Goal: Entertainment & Leisure: Consume media (video, audio)

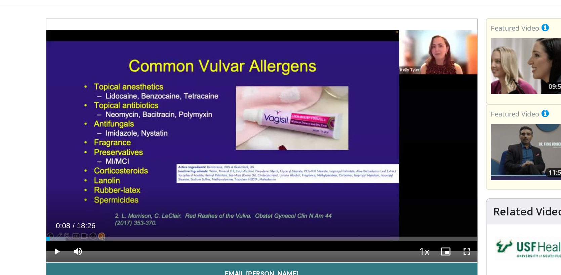
click at [78, 215] on span "Video Player" at bounding box center [79, 214] width 13 height 13
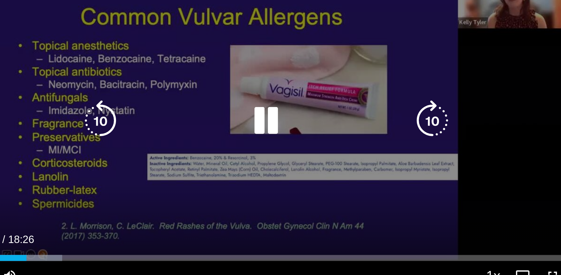
click at [208, 145] on icon "Video Player" at bounding box center [208, 145] width 19 height 19
click at [203, 148] on icon "Video Player" at bounding box center [208, 145] width 19 height 19
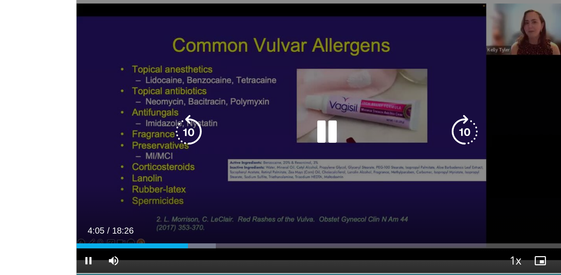
click at [208, 144] on icon "Video Player" at bounding box center [208, 145] width 19 height 19
click at [212, 143] on icon "Video Player" at bounding box center [208, 145] width 19 height 19
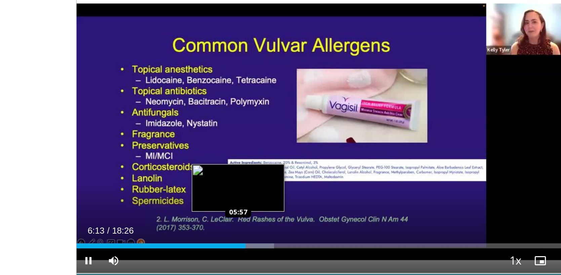
click at [160, 206] on video-js "**********" at bounding box center [209, 145] width 272 height 154
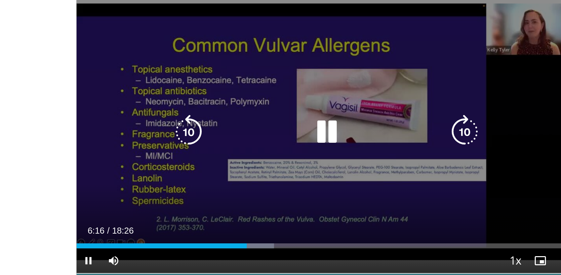
click at [131, 144] on icon "Video Player" at bounding box center [133, 145] width 19 height 19
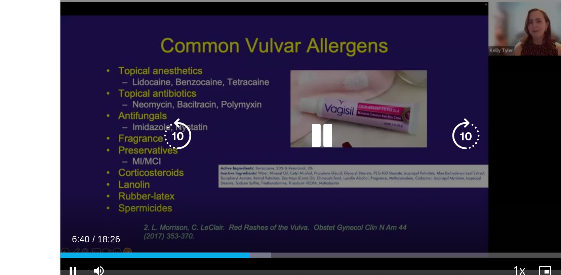
click at [206, 146] on icon "Video Player" at bounding box center [208, 145] width 19 height 19
click at [208, 148] on icon "Video Player" at bounding box center [208, 145] width 19 height 19
click at [209, 146] on icon "Video Player" at bounding box center [208, 145] width 19 height 19
click at [135, 145] on icon "Video Player" at bounding box center [133, 145] width 19 height 19
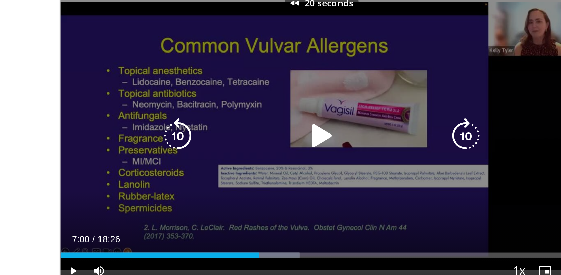
click at [135, 145] on icon "Video Player" at bounding box center [133, 145] width 19 height 19
click at [135, 145] on div "30 seconds Tap to unmute" at bounding box center [209, 144] width 272 height 153
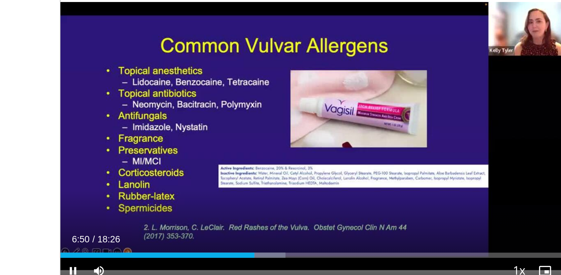
click at [135, 145] on div "30 seconds Tap to unmute" at bounding box center [209, 144] width 272 height 153
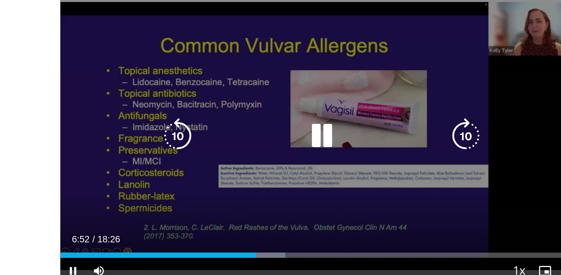
click at [135, 146] on icon "Video Player" at bounding box center [133, 145] width 19 height 19
click at [132, 142] on icon "Video Player" at bounding box center [133, 145] width 19 height 19
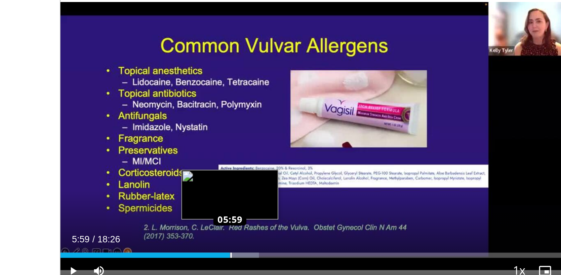
drag, startPoint x: 167, startPoint y: 207, endPoint x: 161, endPoint y: 207, distance: 6.4
click at [161, 207] on div "Loaded : 37.97% 05:59 05:59" at bounding box center [209, 207] width 272 height 3
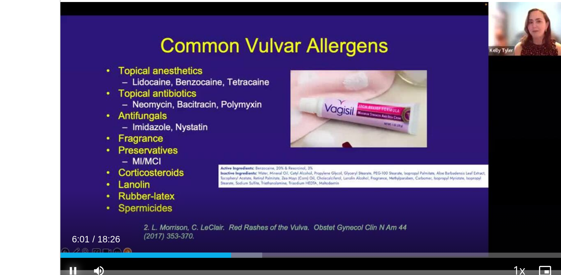
click at [78, 214] on span "Video Player" at bounding box center [79, 214] width 13 height 13
click at [158, 206] on div "Loaded : 37.07% 05:46 05:48" at bounding box center [209, 207] width 272 height 3
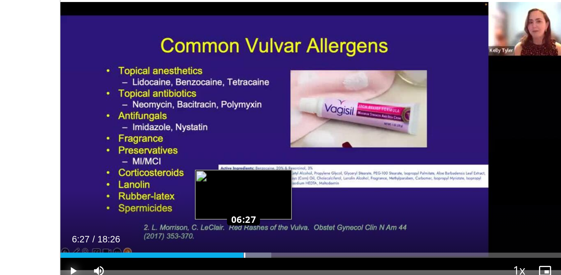
drag, startPoint x: 157, startPoint y: 206, endPoint x: 168, endPoint y: 205, distance: 10.5
click at [168, 206] on div "Loaded : 40.35% 06:27 06:27" at bounding box center [209, 207] width 272 height 3
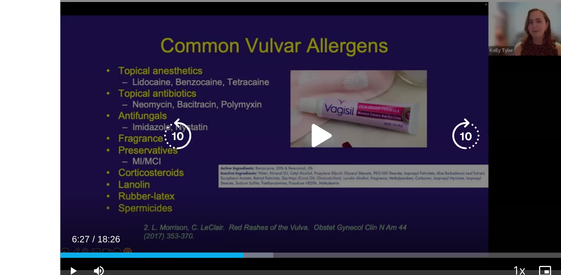
click at [204, 142] on icon "Video Player" at bounding box center [208, 145] width 19 height 19
click at [204, 143] on icon "Video Player" at bounding box center [208, 145] width 19 height 19
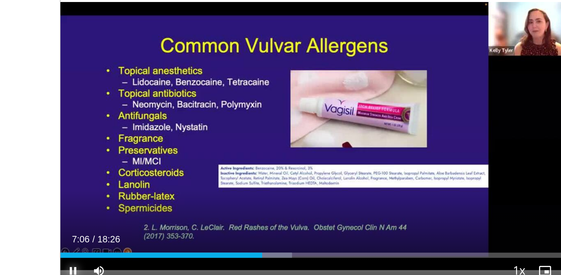
click at [78, 215] on span "Video Player" at bounding box center [79, 214] width 13 height 13
click at [79, 214] on span "Video Player" at bounding box center [79, 214] width 13 height 13
click at [79, 215] on span "Video Player" at bounding box center [79, 214] width 13 height 13
click at [79, 214] on span "Video Player" at bounding box center [79, 214] width 13 height 13
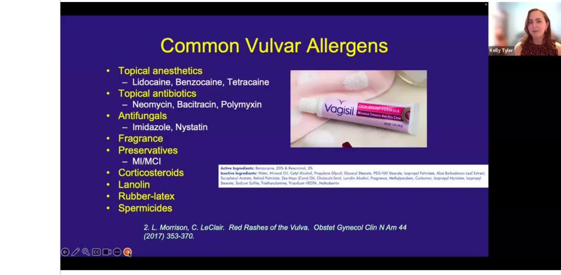
click at [73, 208] on button "Pause" at bounding box center [79, 214] width 13 height 13
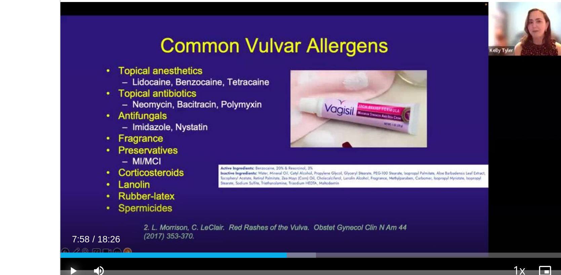
click at [78, 215] on span "Video Player" at bounding box center [79, 214] width 13 height 13
click at [77, 214] on span "Video Player" at bounding box center [79, 214] width 13 height 13
click at [79, 214] on span "Video Player" at bounding box center [79, 214] width 13 height 13
click at [82, 212] on span "Video Player" at bounding box center [79, 214] width 13 height 13
click at [73, 208] on button "Play" at bounding box center [79, 214] width 13 height 13
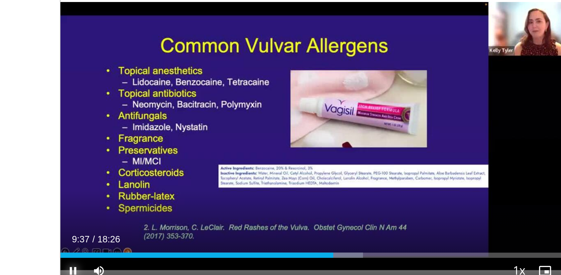
click at [73, 208] on button "Pause" at bounding box center [79, 214] width 13 height 13
click at [73, 208] on button "Play" at bounding box center [79, 214] width 13 height 13
click at [73, 208] on button "Pause" at bounding box center [79, 214] width 13 height 13
click at [73, 208] on button "Play" at bounding box center [79, 214] width 13 height 13
click at [78, 214] on span "Video Player" at bounding box center [79, 214] width 13 height 13
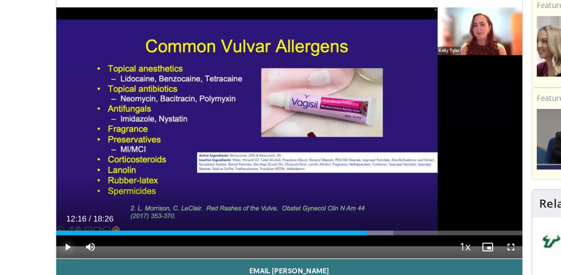
click at [78, 215] on span "Video Player" at bounding box center [79, 214] width 13 height 13
click at [80, 216] on span "Video Player" at bounding box center [79, 214] width 13 height 13
click at [79, 215] on span "Video Player" at bounding box center [79, 214] width 13 height 13
click at [78, 216] on span "Video Player" at bounding box center [79, 214] width 13 height 13
click at [80, 214] on span "Video Player" at bounding box center [79, 214] width 13 height 13
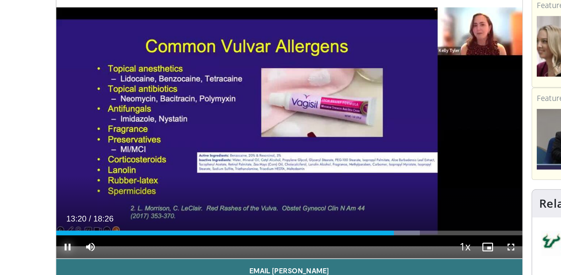
click at [80, 214] on span "Video Player" at bounding box center [79, 214] width 13 height 13
click at [79, 216] on span "Video Player" at bounding box center [79, 214] width 13 height 13
click at [79, 214] on span "Video Player" at bounding box center [79, 214] width 13 height 13
click at [81, 216] on span "Video Player" at bounding box center [79, 214] width 13 height 13
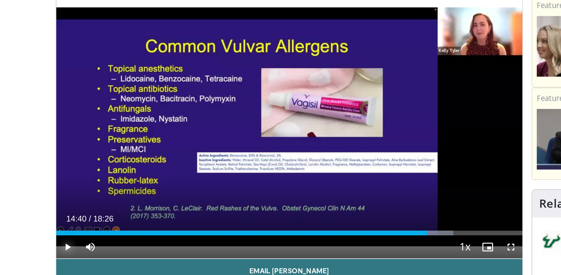
click at [81, 216] on span "Video Player" at bounding box center [79, 214] width 13 height 13
click at [80, 216] on span "Video Player" at bounding box center [79, 214] width 13 height 13
click at [78, 214] on span "Video Player" at bounding box center [79, 214] width 13 height 13
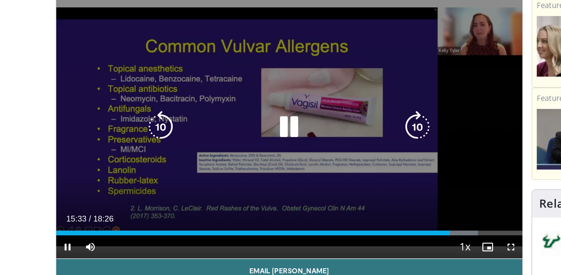
click at [129, 140] on icon "Video Player" at bounding box center [133, 145] width 19 height 19
click at [133, 143] on icon "Video Player" at bounding box center [133, 145] width 19 height 19
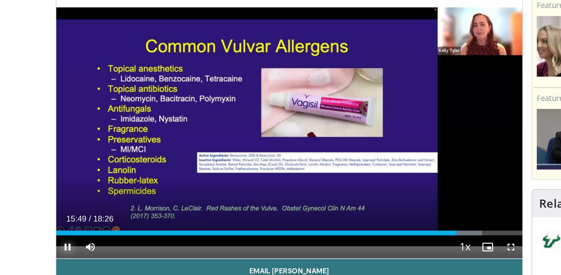
click at [80, 216] on span "Video Player" at bounding box center [79, 214] width 13 height 13
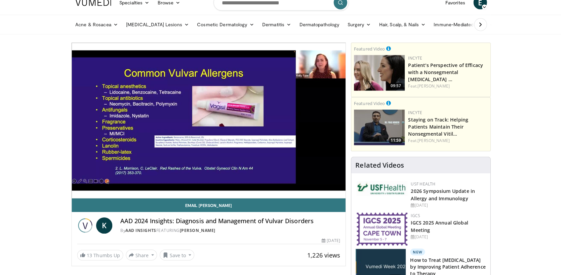
scroll to position [24, 0]
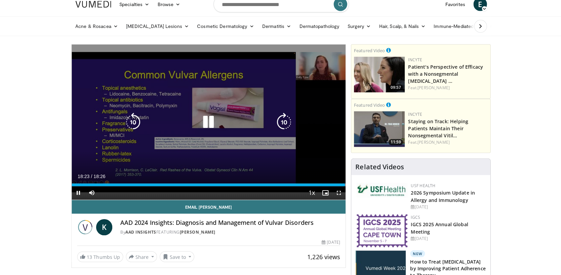
click at [210, 124] on icon "Video Player" at bounding box center [208, 121] width 19 height 19
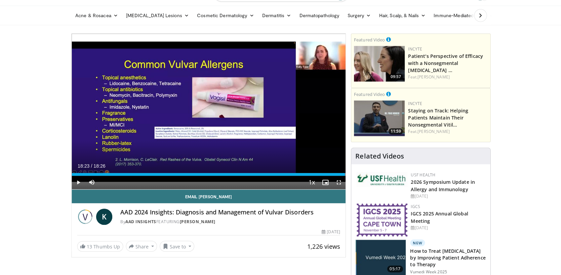
scroll to position [31, 0]
